Goal: Task Accomplishment & Management: Complete application form

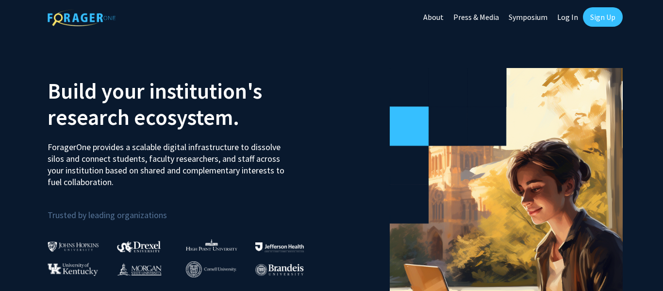
click at [559, 17] on link "Log In" at bounding box center [567, 17] width 31 height 34
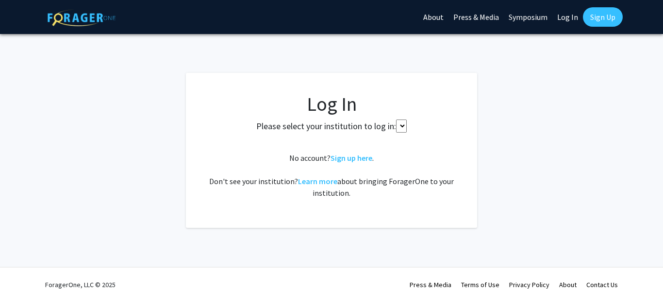
select select
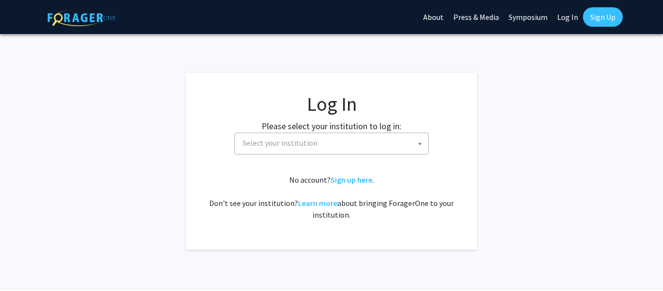
click at [351, 143] on span "Select your institution" at bounding box center [333, 143] width 189 height 20
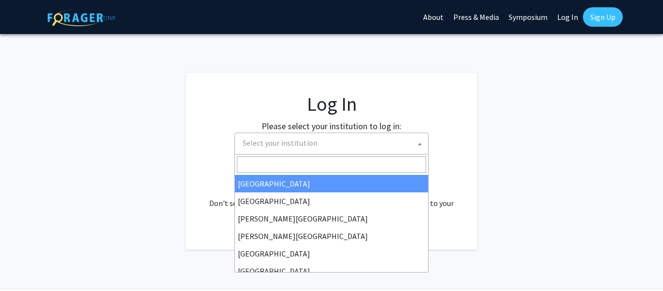
click at [351, 143] on span "Select your institution" at bounding box center [333, 143] width 189 height 20
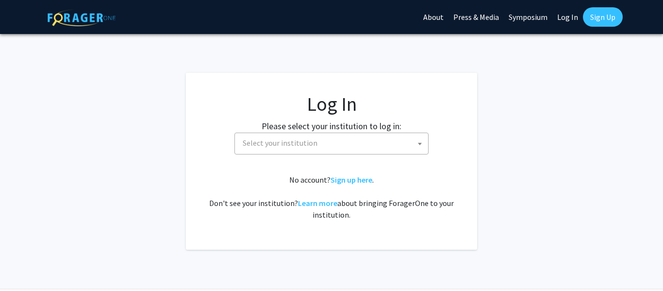
click at [397, 146] on span "Select your institution" at bounding box center [333, 143] width 189 height 20
type input "Aria University"
click at [513, 171] on fg-login "Log In Please select your institution to log in: [GEOGRAPHIC_DATA] [GEOGRAPHIC_…" at bounding box center [331, 161] width 663 height 177
click at [599, 14] on link "Sign Up" at bounding box center [603, 16] width 40 height 19
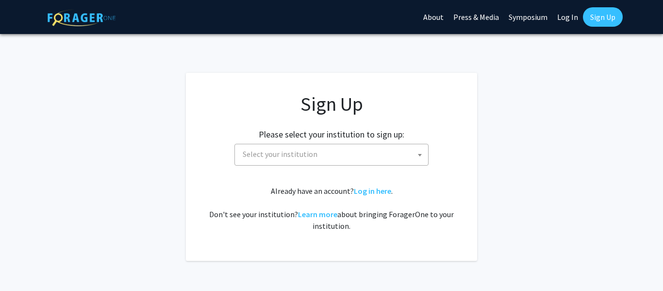
click at [337, 154] on span "Select your institution" at bounding box center [333, 154] width 189 height 20
type input "Aria University"
click at [478, 165] on app-signup "Sign Up Please select your institution to sign up: [GEOGRAPHIC_DATA] [GEOGRAPHI…" at bounding box center [331, 167] width 663 height 188
click at [312, 216] on link "Learn more" at bounding box center [317, 214] width 39 height 10
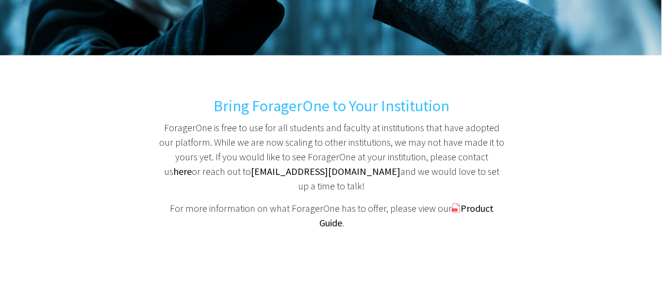
scroll to position [178, 0]
